Goal: Transaction & Acquisition: Purchase product/service

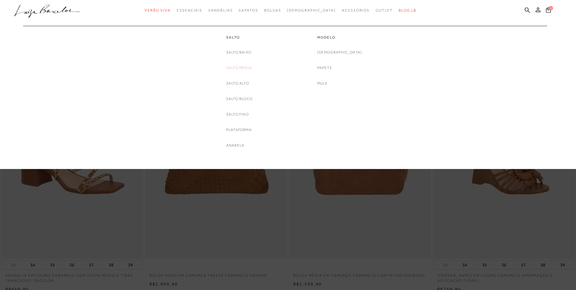
click at [239, 66] on link "Salto Médio" at bounding box center [239, 68] width 26 height 6
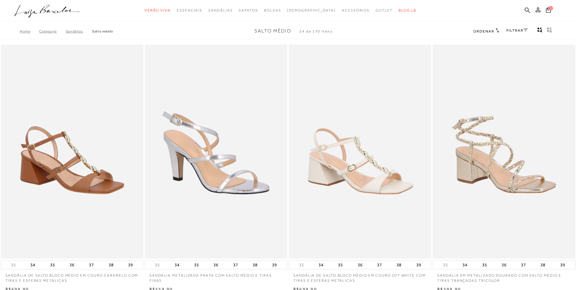
click at [517, 31] on link "FILTRAR" at bounding box center [516, 30] width 21 height 4
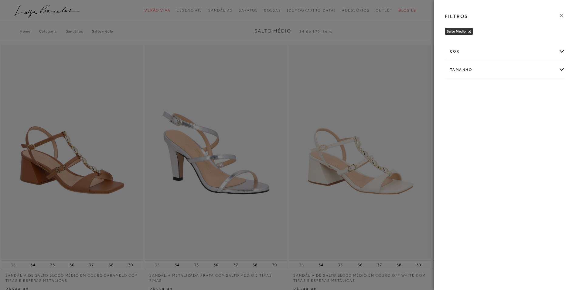
click at [559, 51] on div "cor" at bounding box center [505, 51] width 120 height 16
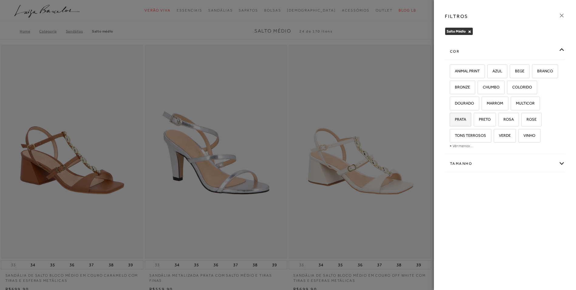
click at [461, 121] on span "PRATA" at bounding box center [458, 119] width 16 height 5
click at [455, 121] on input "PRATA" at bounding box center [452, 120] width 6 height 6
checkbox input "true"
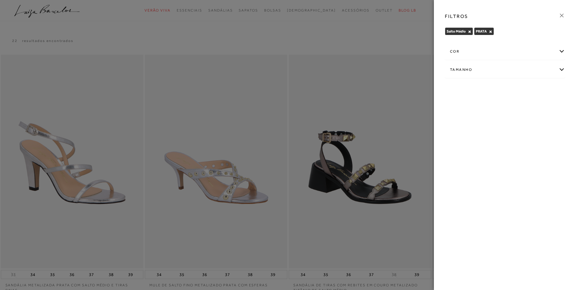
click at [377, 34] on div at bounding box center [288, 145] width 576 height 290
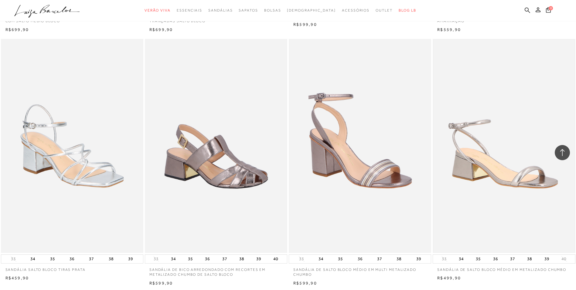
scroll to position [577, 0]
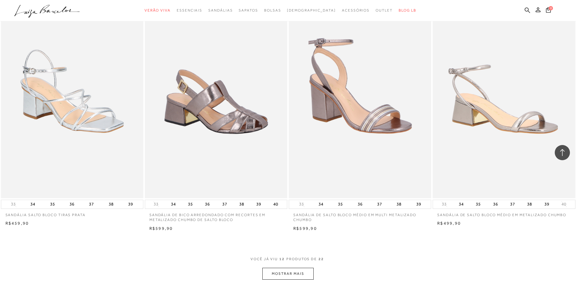
click at [288, 277] on button "MOSTRAR MAIS" at bounding box center [287, 273] width 51 height 12
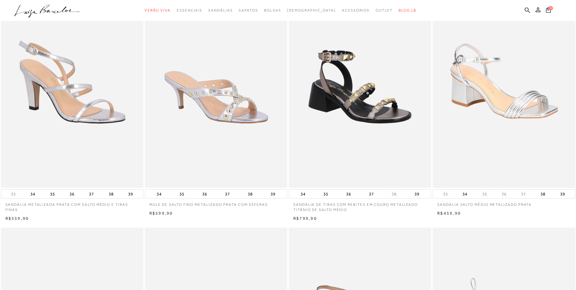
scroll to position [0, 0]
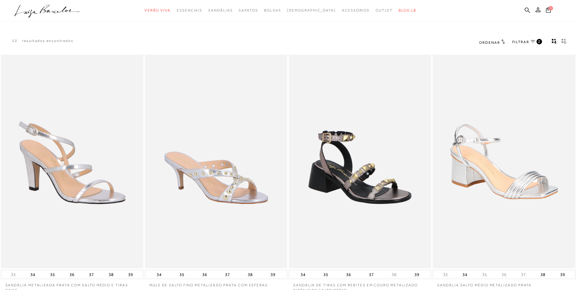
click at [529, 41] on link "FILTRAR 2" at bounding box center [527, 42] width 30 height 7
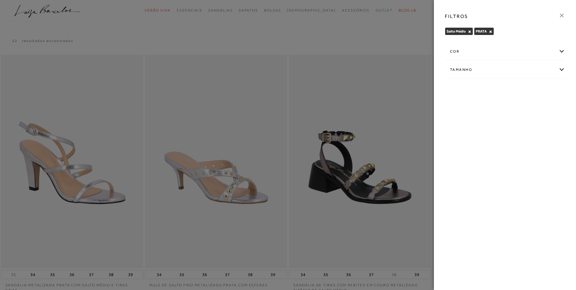
click at [489, 29] on button "×" at bounding box center [490, 31] width 3 height 4
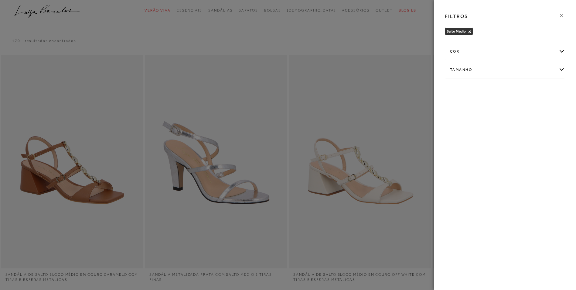
click at [561, 52] on div "cor" at bounding box center [505, 51] width 120 height 16
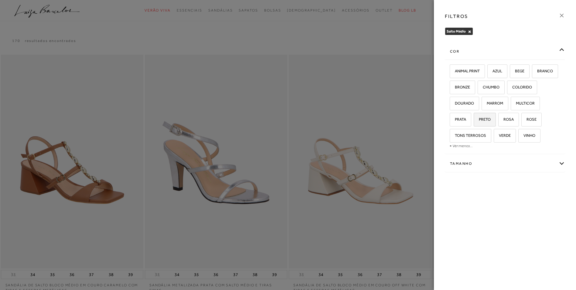
click at [489, 122] on label "PRETO" at bounding box center [485, 119] width 22 height 13
click at [479, 122] on input "PRETO" at bounding box center [476, 120] width 6 height 6
checkbox input "true"
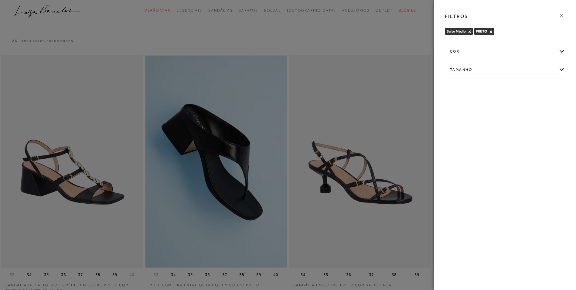
click at [386, 24] on div at bounding box center [288, 145] width 576 height 290
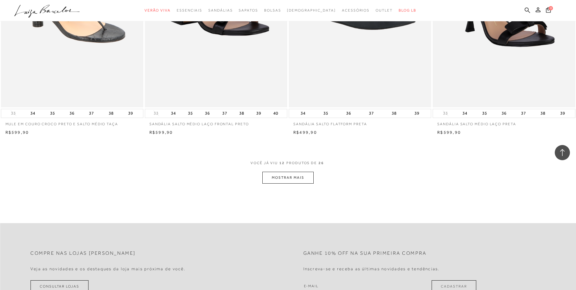
scroll to position [668, 0]
click at [299, 180] on button "MOSTRAR MAIS" at bounding box center [287, 177] width 51 height 12
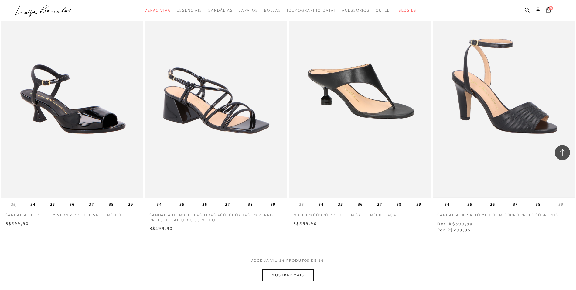
scroll to position [1366, 0]
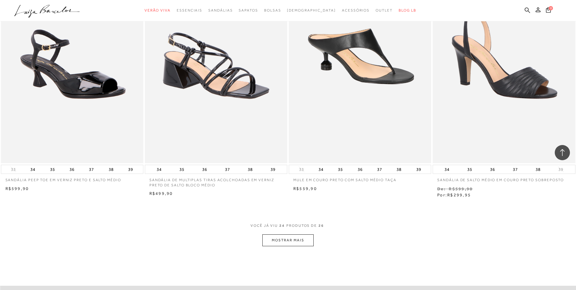
click at [284, 237] on button "MOSTRAR MAIS" at bounding box center [287, 240] width 51 height 12
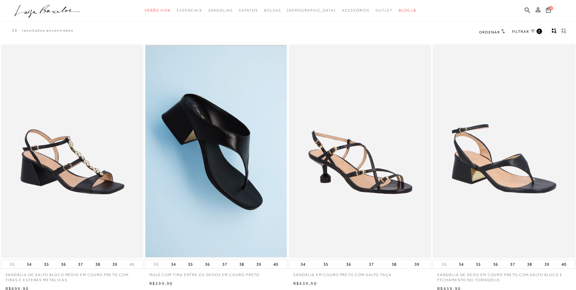
scroll to position [0, 0]
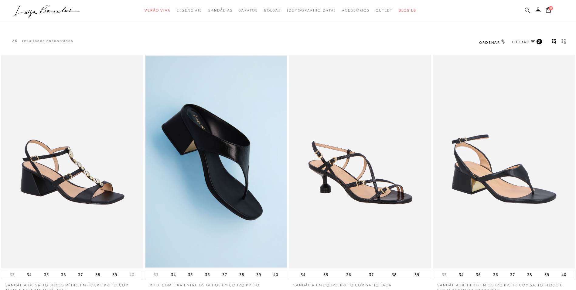
click at [531, 39] on link "FILTRAR 2" at bounding box center [527, 42] width 30 height 7
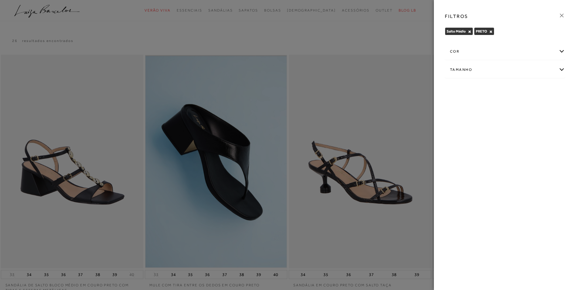
click at [470, 33] on button "×" at bounding box center [469, 31] width 3 height 4
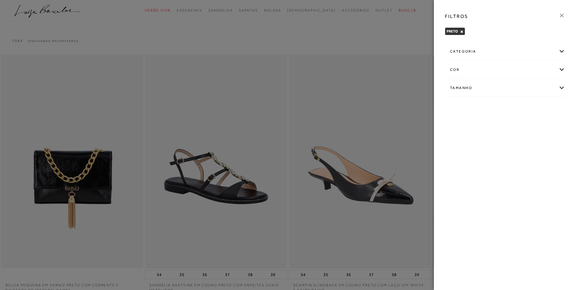
click at [562, 50] on div "categoria" at bounding box center [505, 51] width 120 height 16
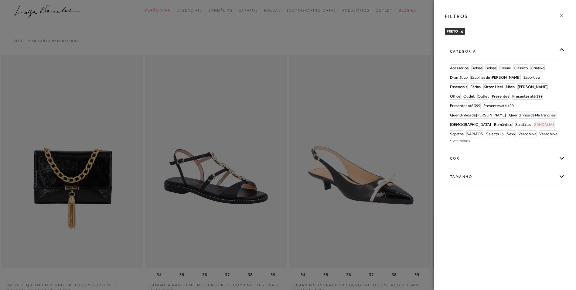
click at [534, 123] on span "SANDÁLIAS" at bounding box center [544, 124] width 21 height 5
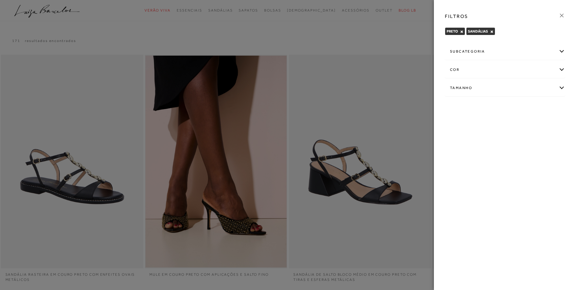
click at [384, 35] on div at bounding box center [288, 145] width 576 height 290
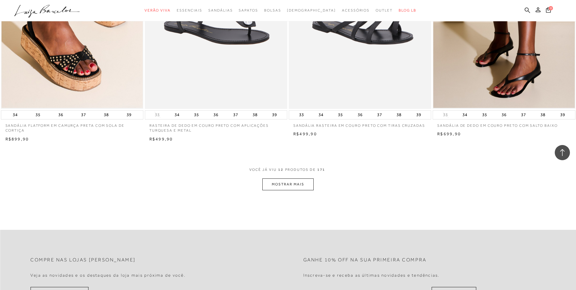
scroll to position [668, 0]
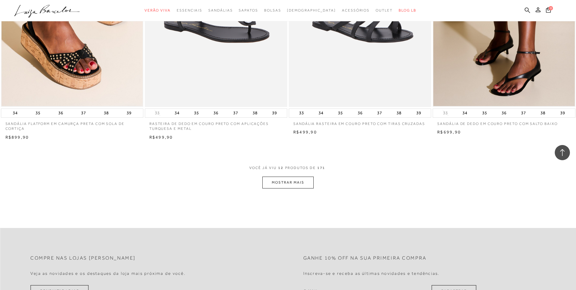
click at [277, 181] on button "MOSTRAR MAIS" at bounding box center [287, 182] width 51 height 12
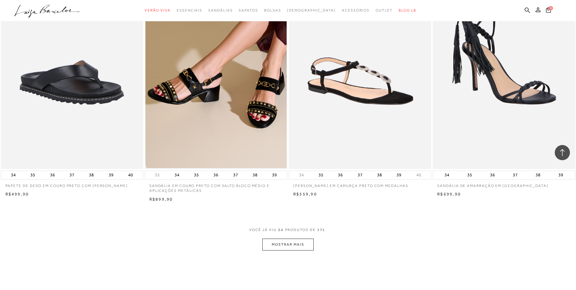
scroll to position [1366, 0]
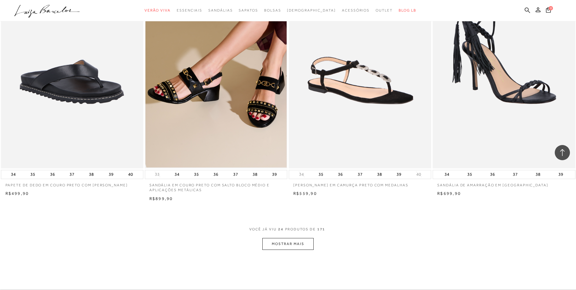
click at [293, 244] on button "MOSTRAR MAIS" at bounding box center [287, 244] width 51 height 12
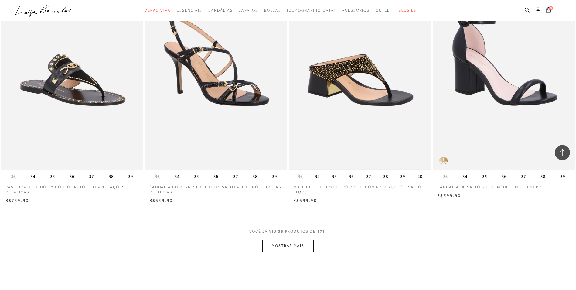
scroll to position [2125, 0]
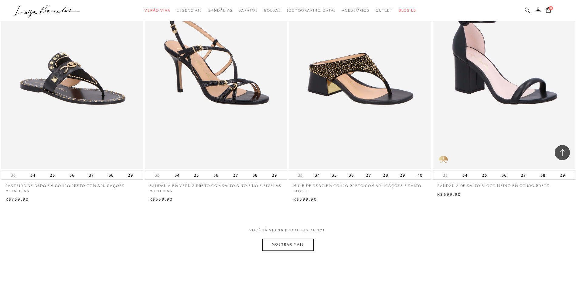
click at [288, 243] on button "MOSTRAR MAIS" at bounding box center [287, 244] width 51 height 12
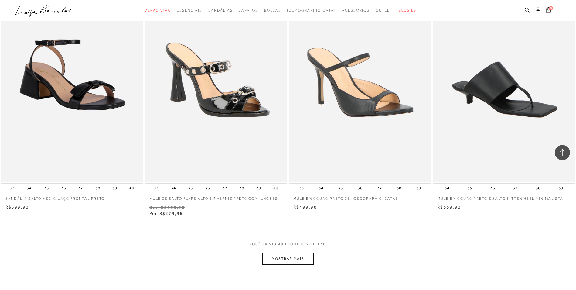
scroll to position [2884, 0]
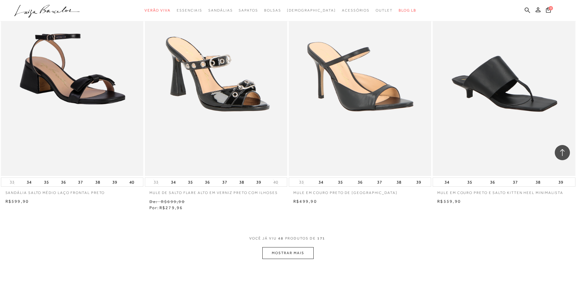
click at [297, 245] on div "VOCê JÁ VIU 48 PRODUTOS DE 171" at bounding box center [288, 241] width 78 height 11
click at [296, 253] on button "MOSTRAR MAIS" at bounding box center [287, 253] width 51 height 12
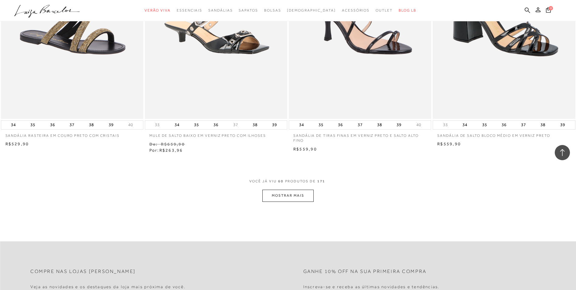
scroll to position [3704, 0]
click at [302, 190] on button "MOSTRAR MAIS" at bounding box center [287, 195] width 51 height 12
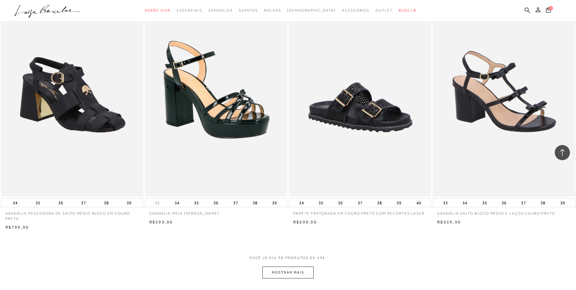
scroll to position [4402, 0]
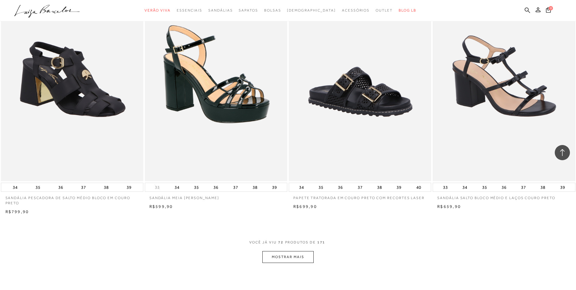
click at [289, 252] on button "MOSTRAR MAIS" at bounding box center [287, 257] width 51 height 12
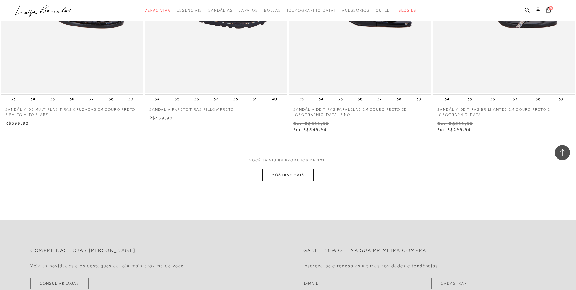
scroll to position [5252, 0]
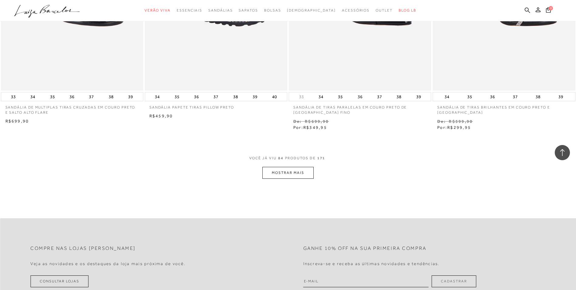
click at [282, 169] on button "MOSTRAR MAIS" at bounding box center [287, 173] width 51 height 12
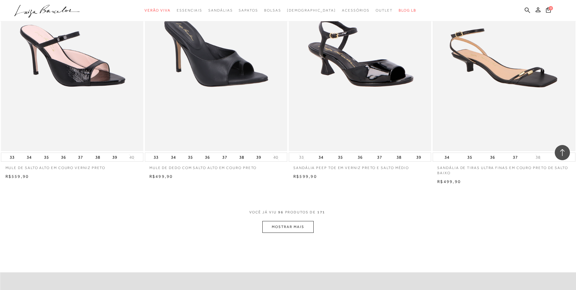
scroll to position [5981, 0]
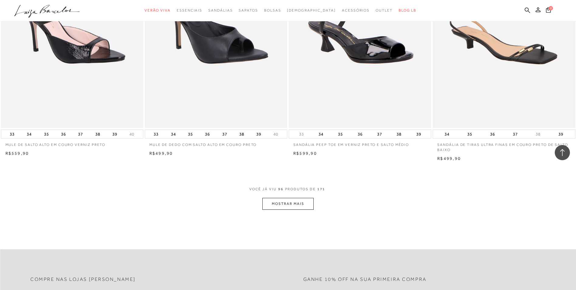
click at [298, 198] on button "MOSTRAR MAIS" at bounding box center [287, 204] width 51 height 12
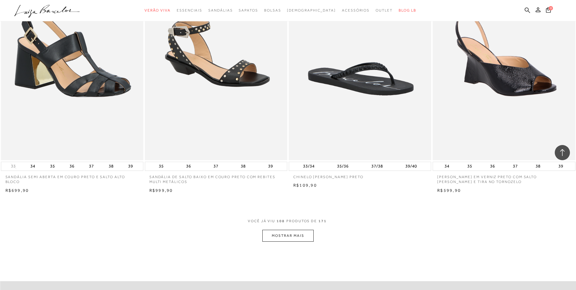
scroll to position [6710, 0]
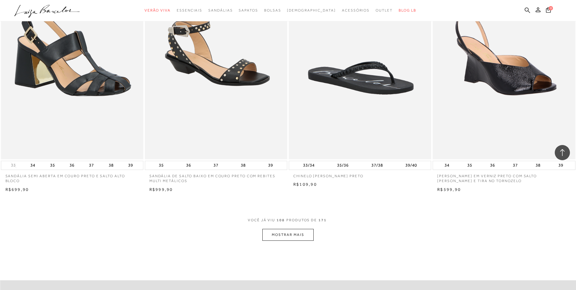
click at [301, 230] on button "MOSTRAR MAIS" at bounding box center [287, 235] width 51 height 12
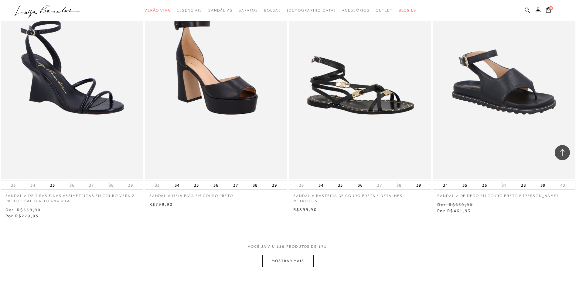
scroll to position [7469, 0]
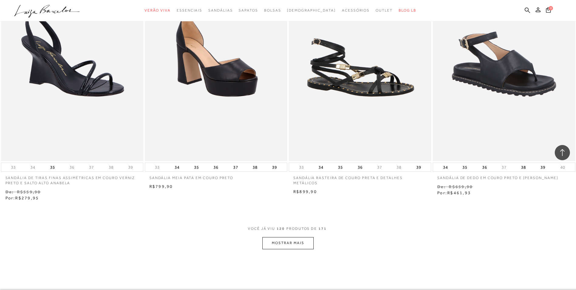
click at [283, 237] on button "MOSTRAR MAIS" at bounding box center [287, 243] width 51 height 12
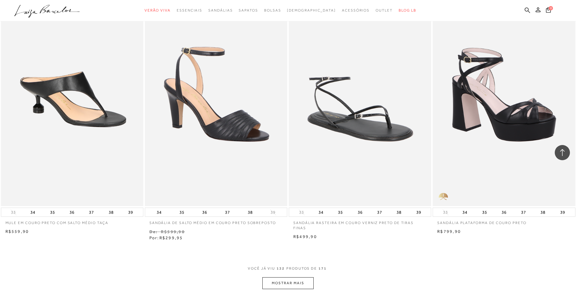
scroll to position [8228, 0]
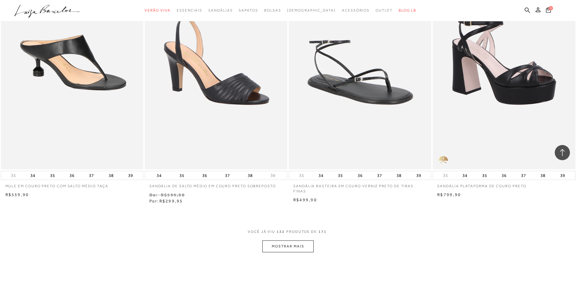
click at [307, 244] on button "MOSTRAR MAIS" at bounding box center [287, 246] width 51 height 12
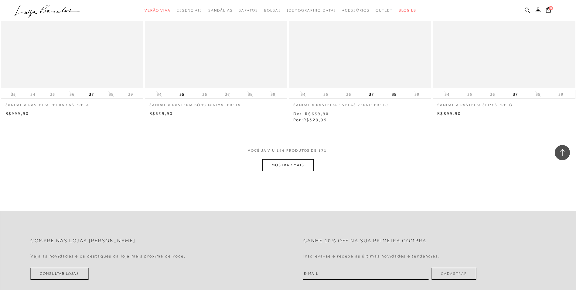
scroll to position [9078, 0]
click at [301, 161] on button "MOSTRAR MAIS" at bounding box center [287, 165] width 51 height 12
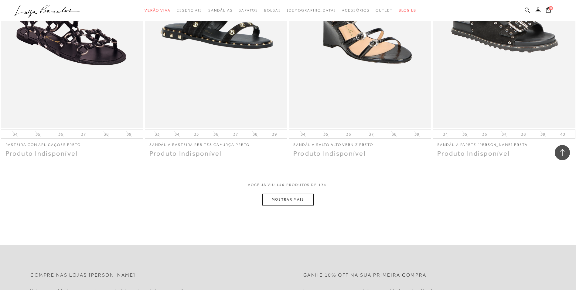
scroll to position [9806, 0]
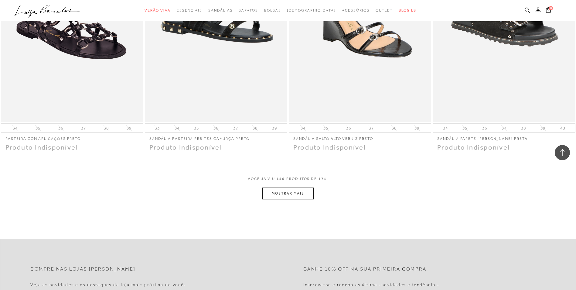
click at [288, 187] on button "MOSTRAR MAIS" at bounding box center [287, 193] width 51 height 12
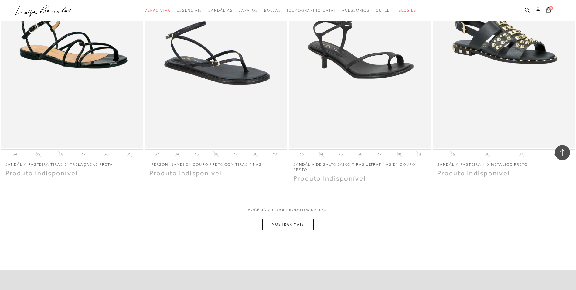
scroll to position [10535, 0]
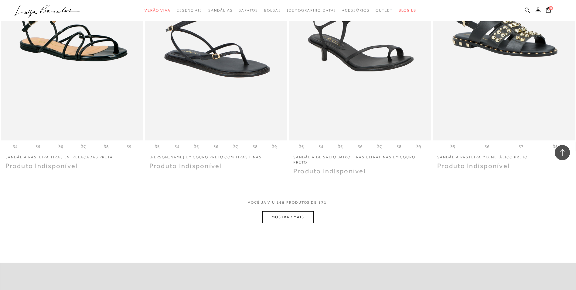
click at [292, 212] on button "MOSTRAR MAIS" at bounding box center [287, 217] width 51 height 12
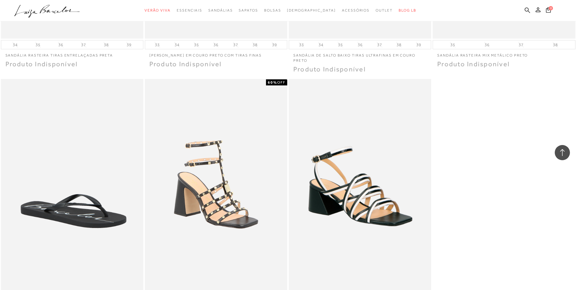
scroll to position [10656, 0]
